Goal: Find specific page/section: Find specific page/section

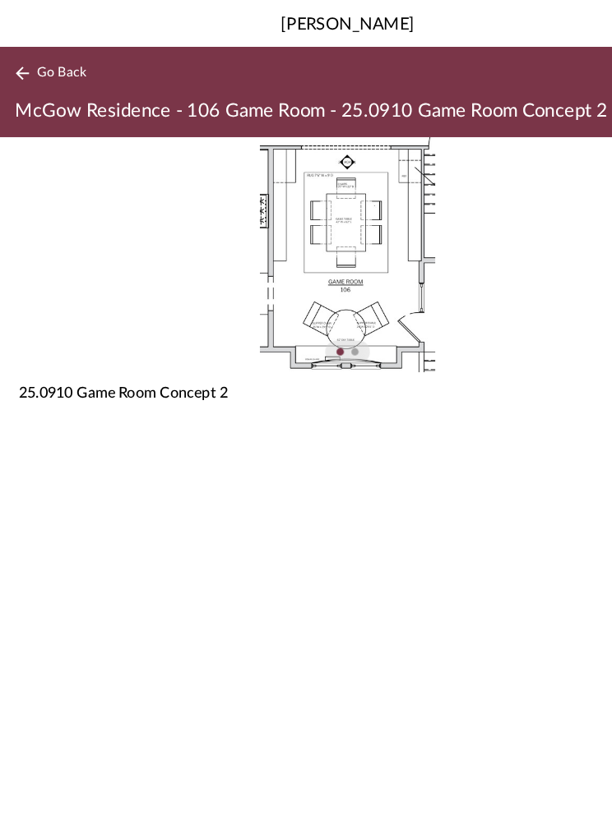
click at [64, 67] on span "Go Back" at bounding box center [54, 65] width 43 height 14
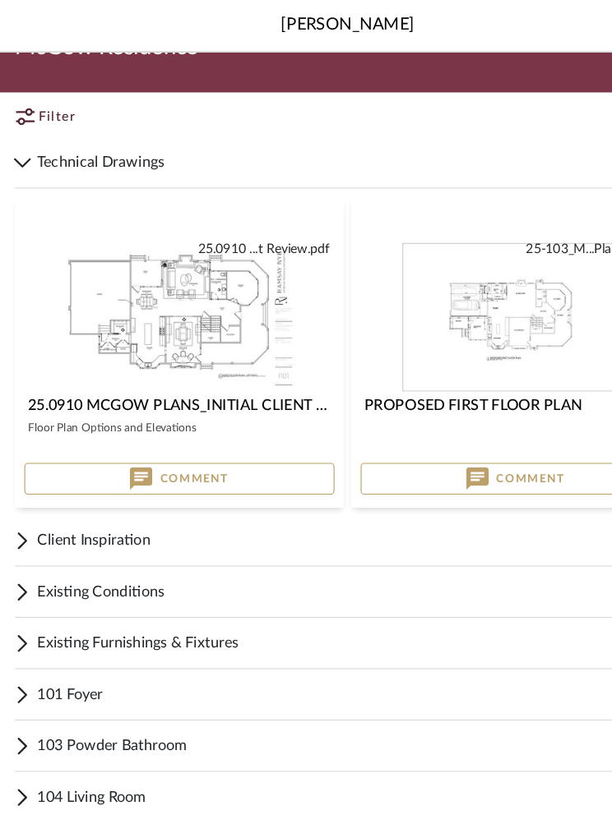
scroll to position [692, 0]
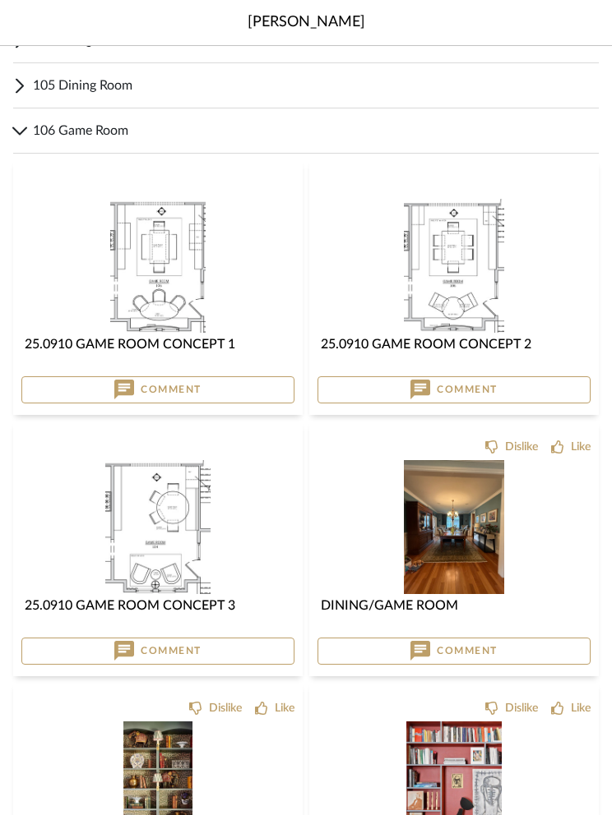
click at [487, 254] on img "0" at bounding box center [454, 266] width 100 height 134
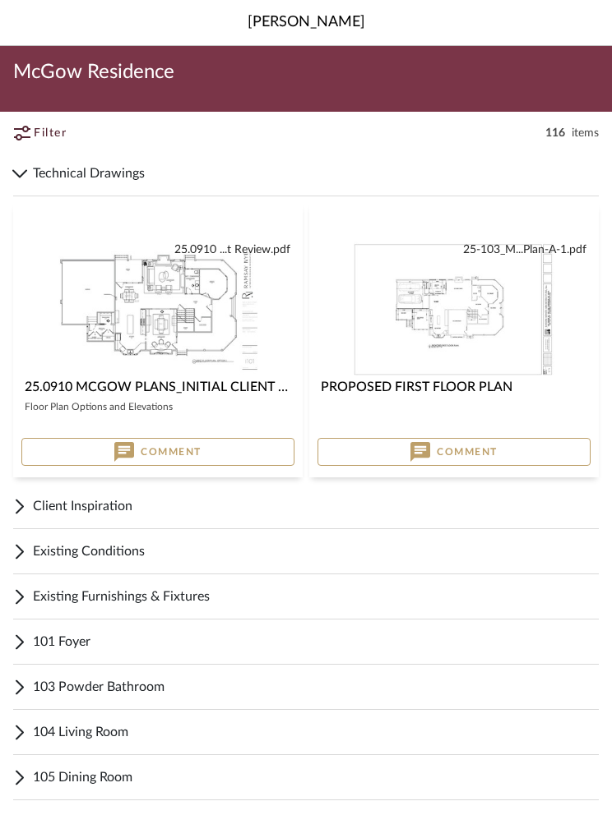
scroll to position [692, 0]
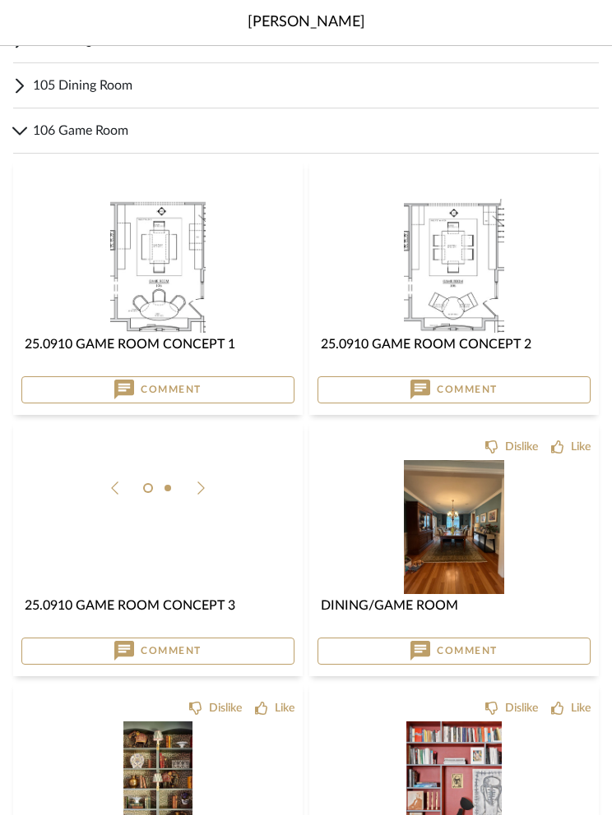
click at [0, 0] on img at bounding box center [0, 0] width 0 height 0
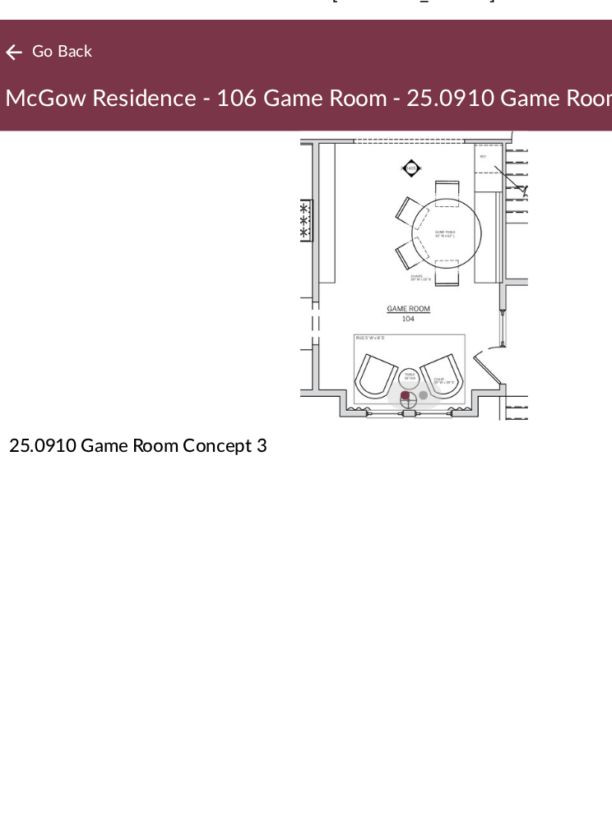
click at [49, 58] on span "Go Back" at bounding box center [54, 65] width 43 height 14
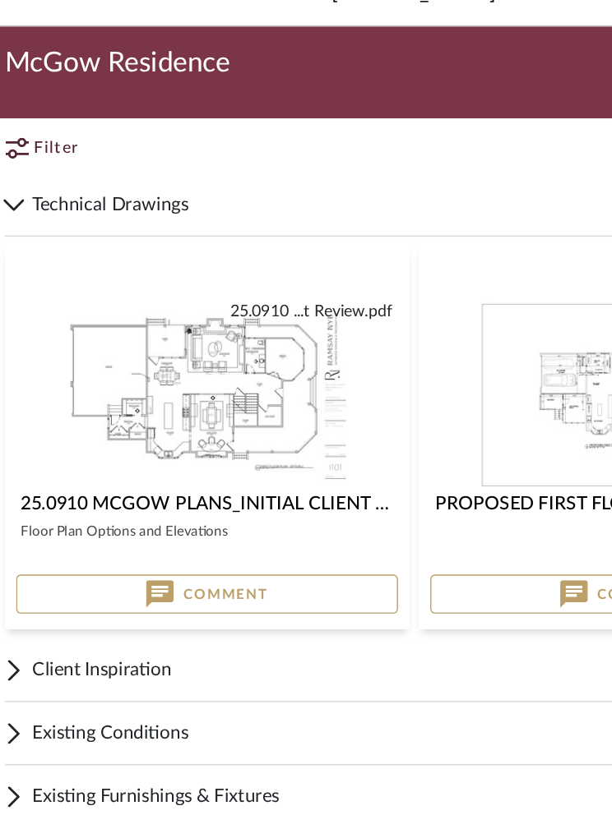
click at [49, 59] on span "McGow Residence" at bounding box center [93, 72] width 161 height 26
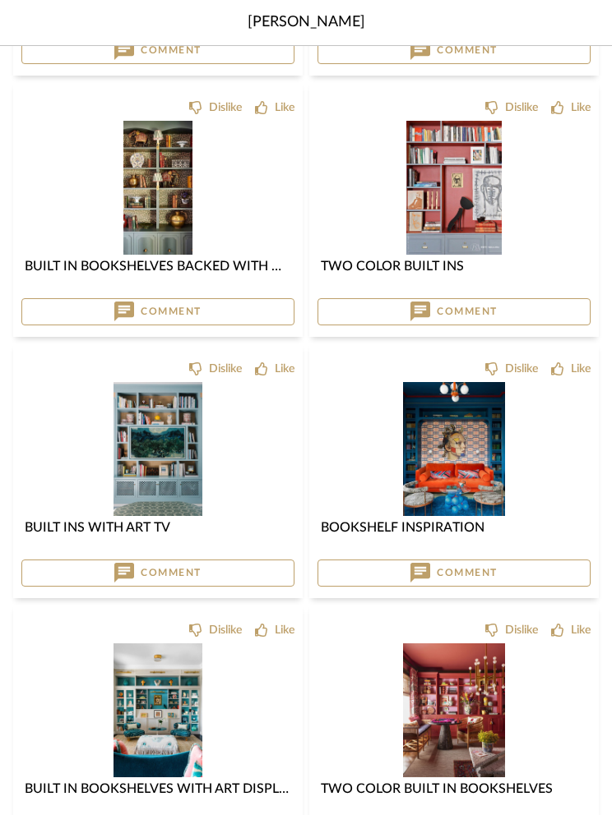
scroll to position [1317, 0]
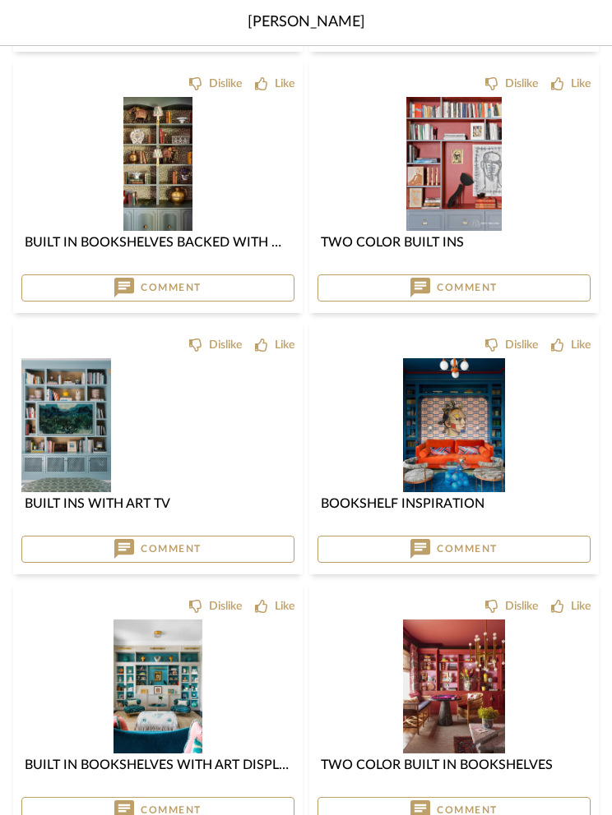
click at [0, 0] on img at bounding box center [0, 0] width 0 height 0
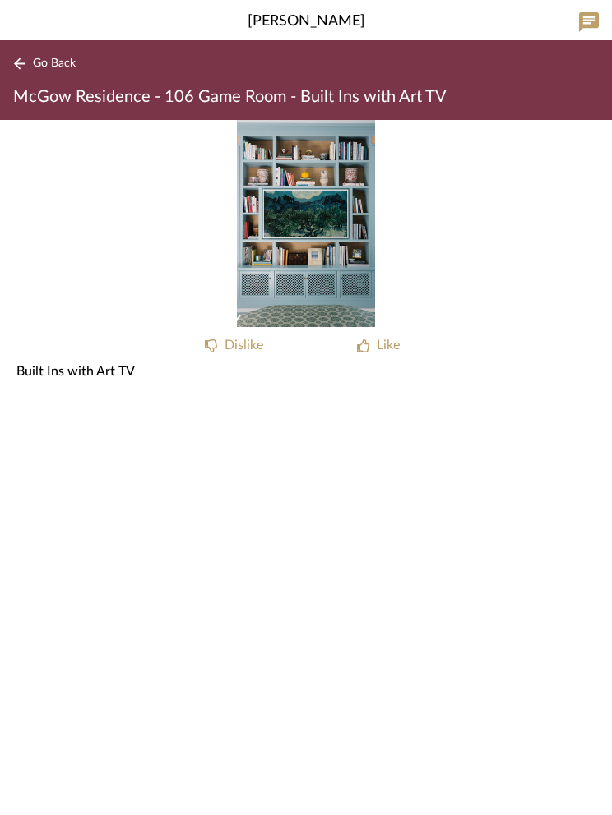
click at [61, 66] on span "Go Back" at bounding box center [54, 65] width 43 height 14
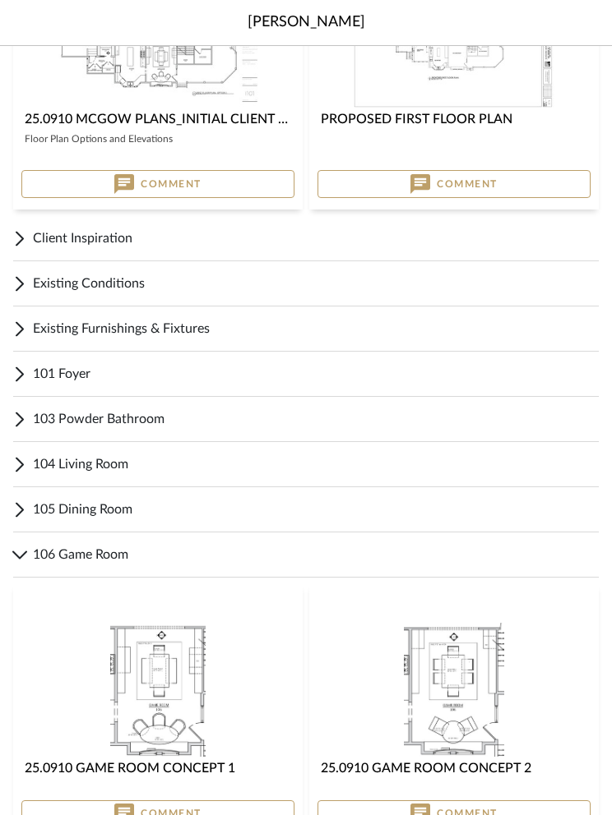
scroll to position [261, 0]
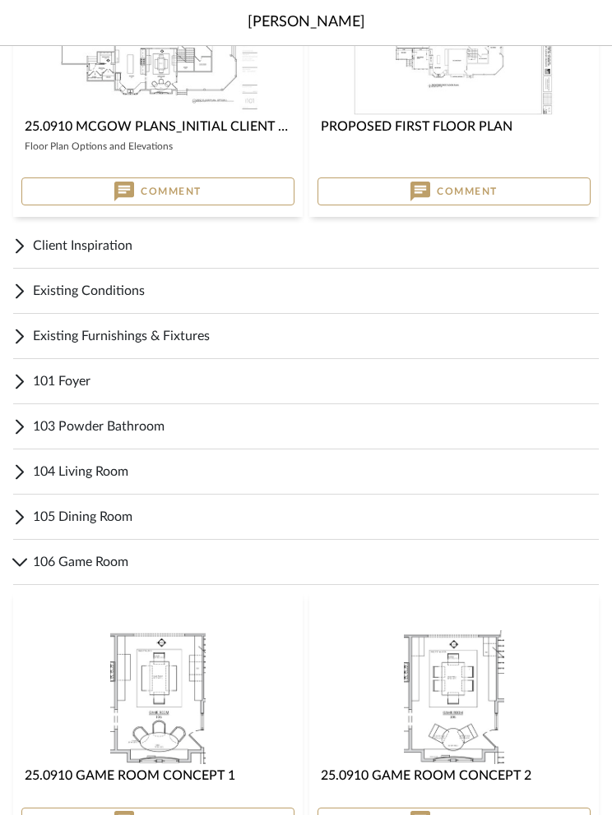
click at [143, 429] on span "103 Powder Bathroom" at bounding box center [316, 427] width 566 height 20
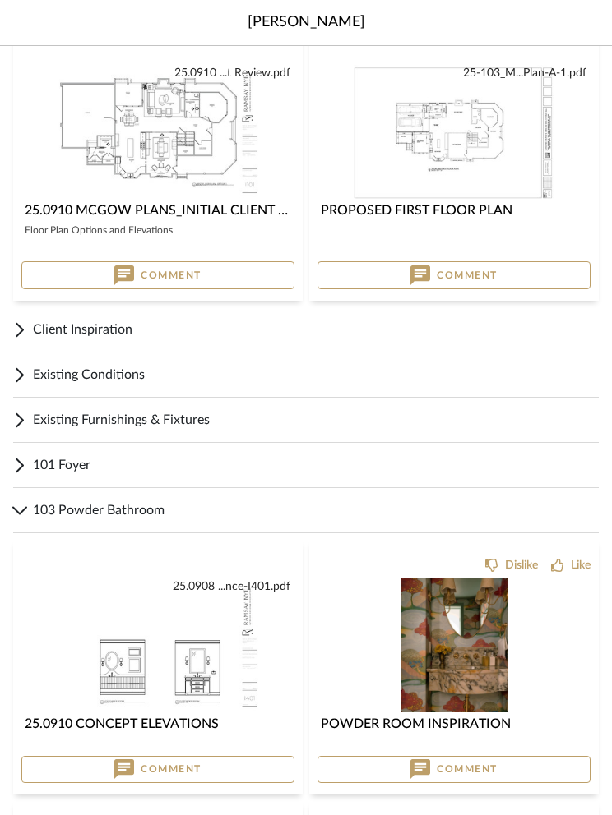
scroll to position [175, 0]
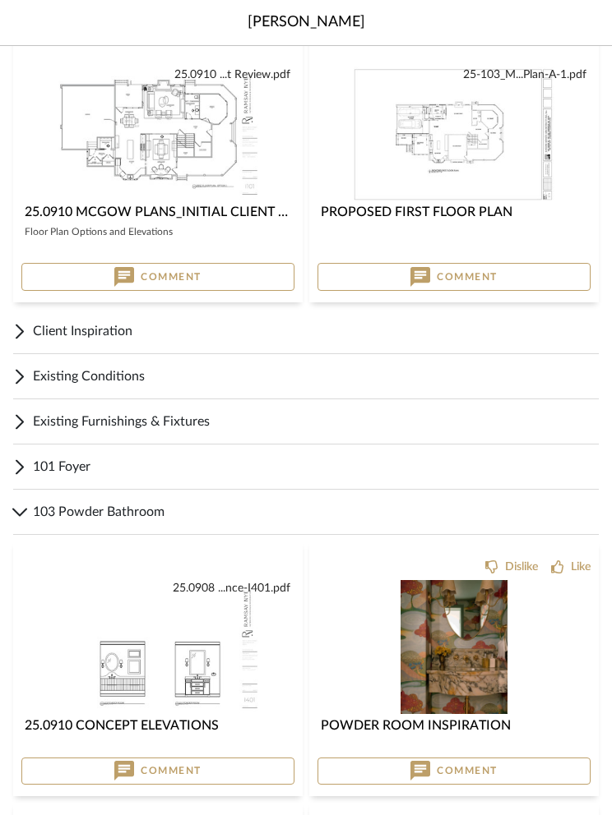
click at [0, 0] on img at bounding box center [0, 0] width 0 height 0
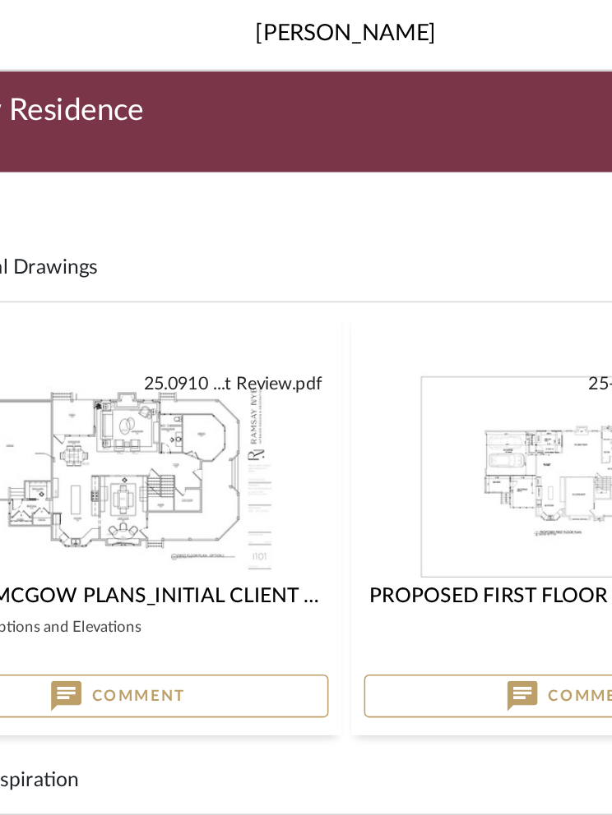
scroll to position [252, 0]
